Goal: Transaction & Acquisition: Purchase product/service

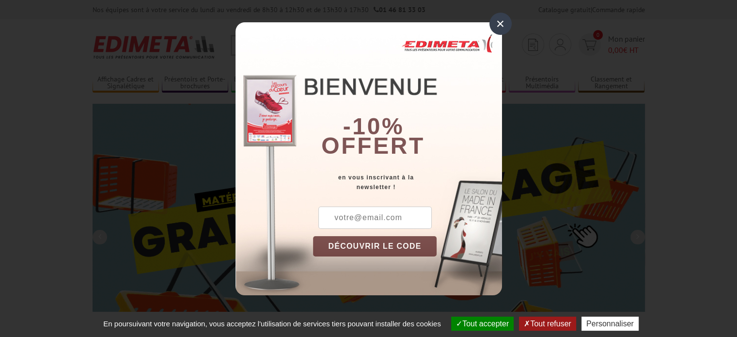
click at [500, 25] on div "×" at bounding box center [501, 24] width 22 height 22
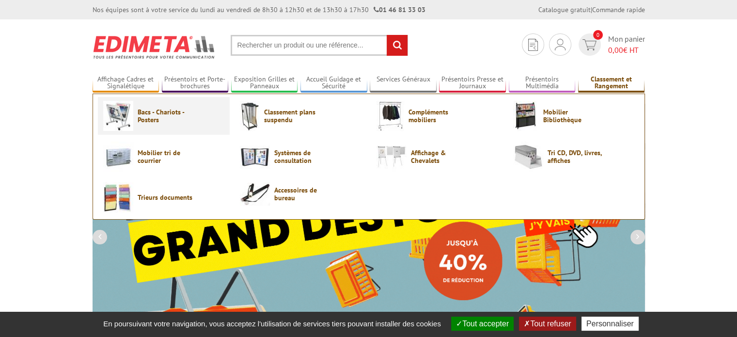
click at [171, 118] on span "Bacs - Chariots - Posters" at bounding box center [167, 116] width 58 height 16
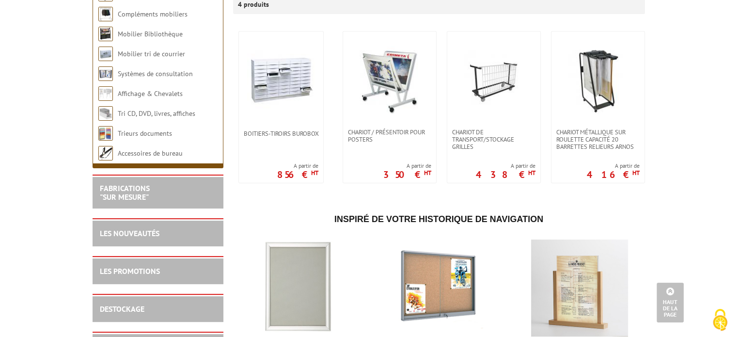
scroll to position [174, 0]
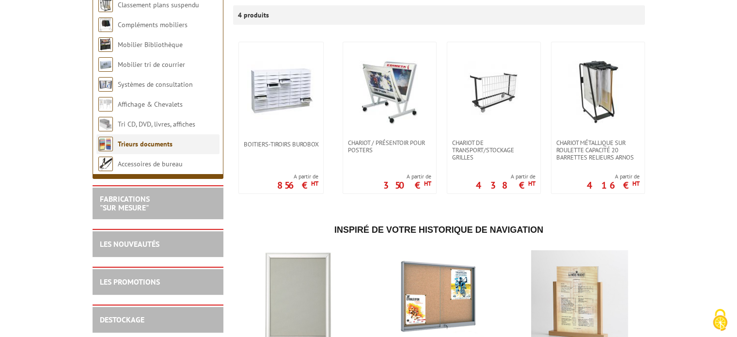
click at [143, 143] on link "Trieurs documents" at bounding box center [145, 144] width 55 height 9
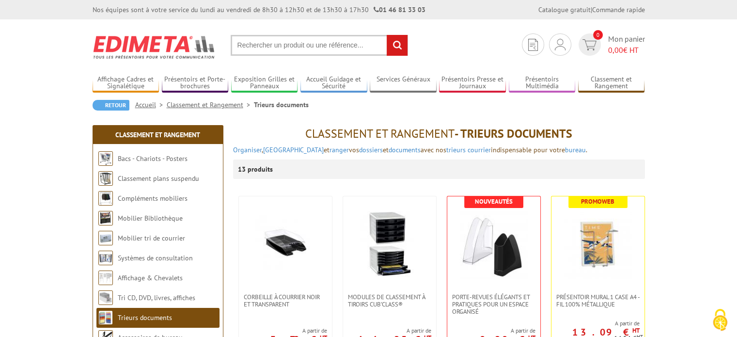
click at [267, 46] on input "text" at bounding box center [319, 45] width 177 height 21
type input "POCHETTES A1"
click at [387, 35] on input "rechercher" at bounding box center [397, 45] width 21 height 21
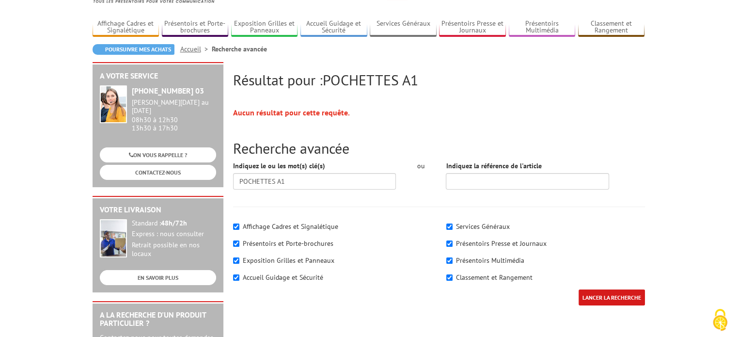
scroll to position [58, 0]
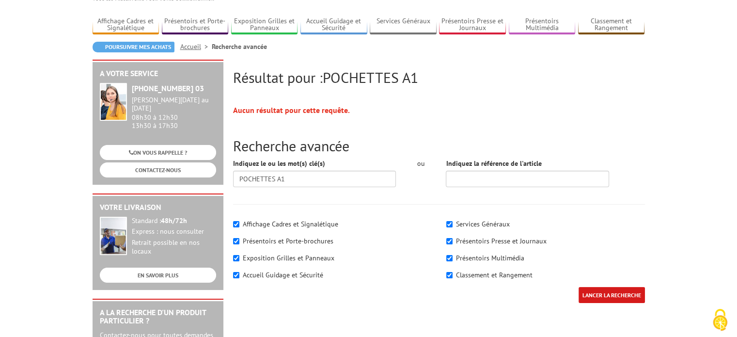
click at [288, 227] on label "Affichage Cadres et Signalétique" at bounding box center [290, 224] width 95 height 9
click at [239, 227] on input"] "Affichage Cadres et Signalétique" at bounding box center [236, 224] width 6 height 6
click at [288, 227] on label "Affichage Cadres et Signalétique" at bounding box center [290, 224] width 95 height 9
click at [239, 227] on input"] "Affichage Cadres et Signalétique" at bounding box center [236, 224] width 6 height 6
checkbox input"] "true"
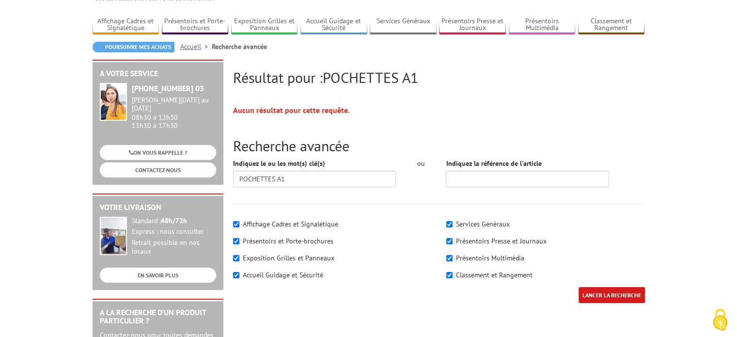
click at [608, 295] on input "LANCER LA RECHERCHE" at bounding box center [612, 295] width 66 height 16
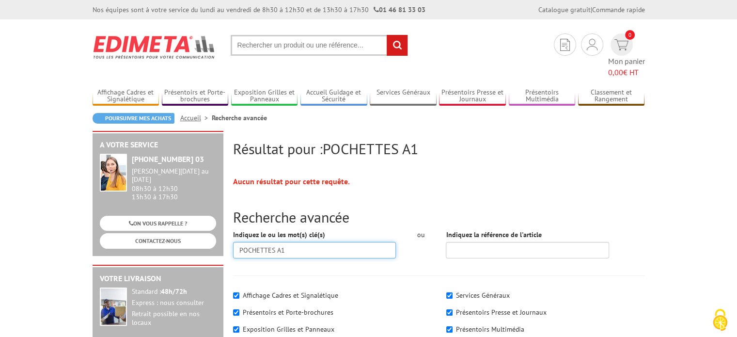
click at [275, 242] on input "POCHETTES A1" at bounding box center [314, 250] width 163 height 16
click at [332, 242] on input "POCHETTES PLASTIQUES A1" at bounding box center [314, 250] width 163 height 16
type input "POCHETTES PLASTIQUES A1"
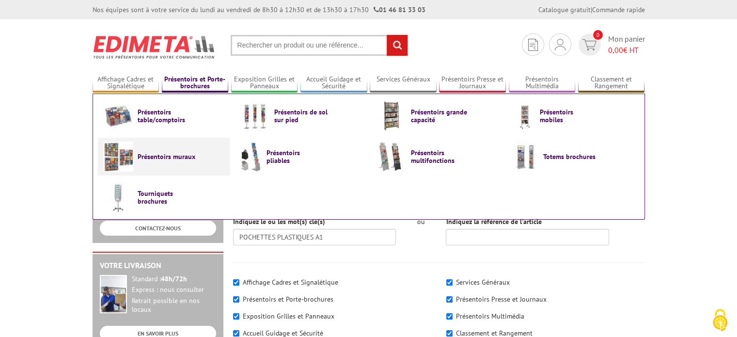
click at [163, 154] on span "Présentoirs muraux" at bounding box center [167, 157] width 58 height 8
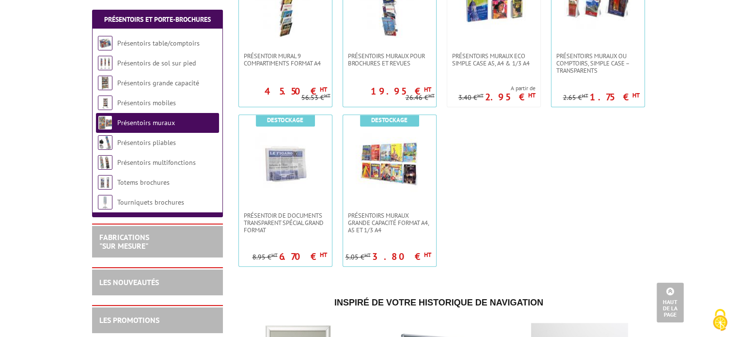
scroll to position [750, 0]
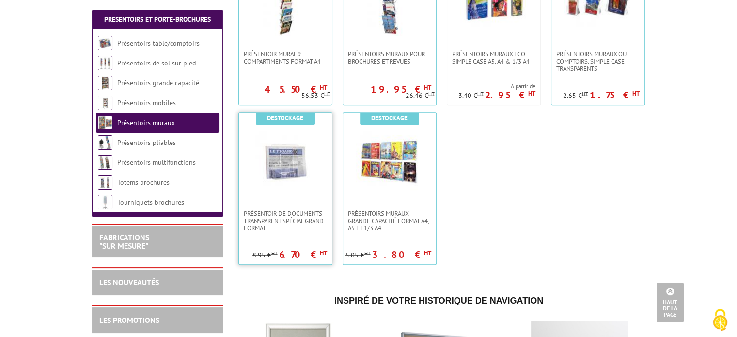
click at [285, 180] on img at bounding box center [286, 161] width 68 height 68
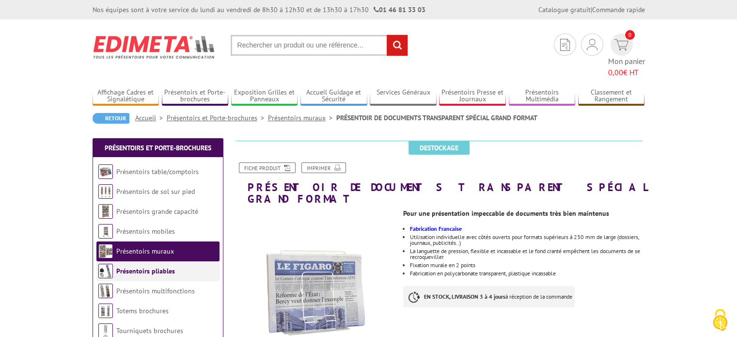
click at [174, 261] on li "Présentoirs pliables" at bounding box center [157, 271] width 123 height 20
click at [147, 267] on link "Présentoirs pliables" at bounding box center [145, 271] width 59 height 9
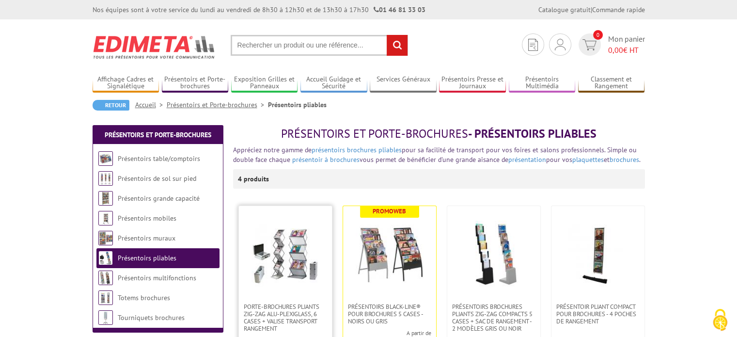
click at [302, 269] on img at bounding box center [286, 255] width 68 height 68
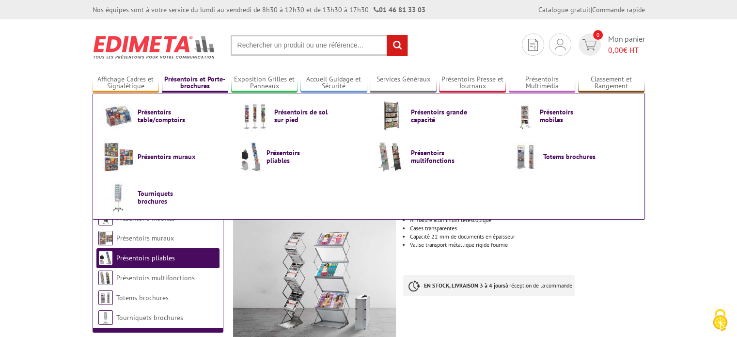
click at [198, 83] on link "Présentoirs et Porte-brochures" at bounding box center [195, 83] width 67 height 16
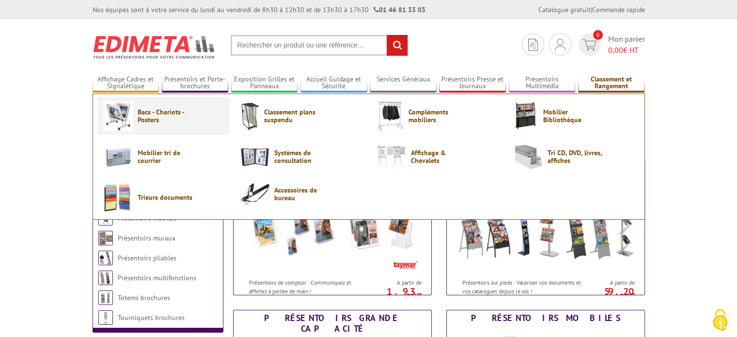
click at [145, 114] on span "Bacs - Chariots - Posters" at bounding box center [167, 116] width 58 height 16
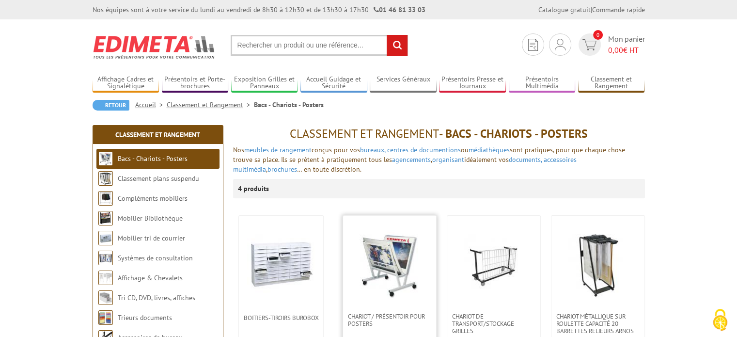
click at [370, 282] on img at bounding box center [390, 264] width 68 height 68
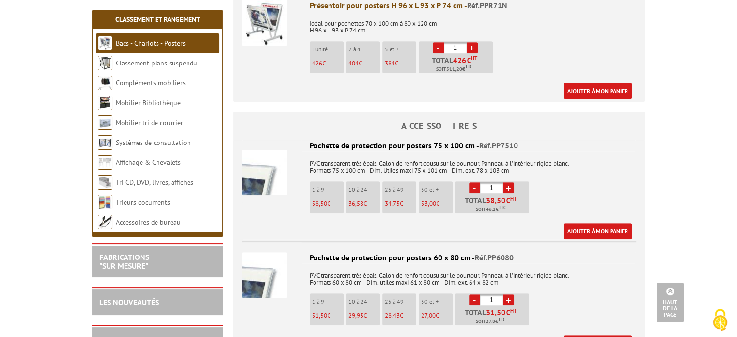
scroll to position [512, 0]
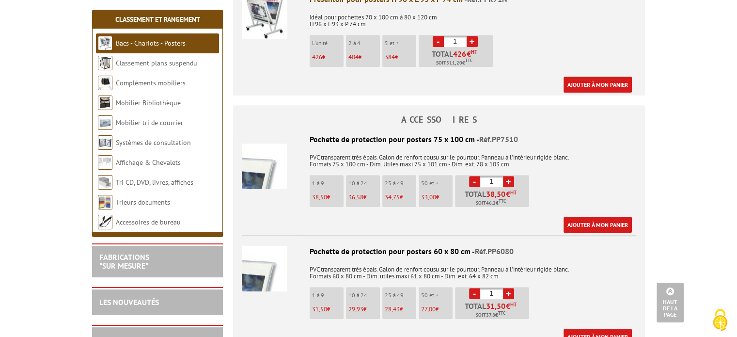
click at [507, 182] on link "+" at bounding box center [508, 181] width 11 height 11
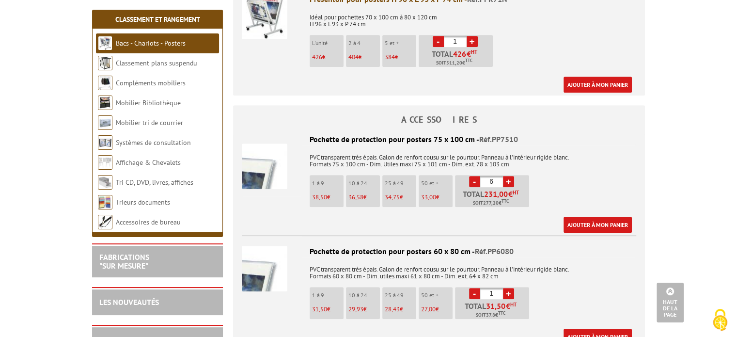
click at [507, 182] on link "+" at bounding box center [508, 181] width 11 height 11
type input "7"
